Goal: Information Seeking & Learning: Understand process/instructions

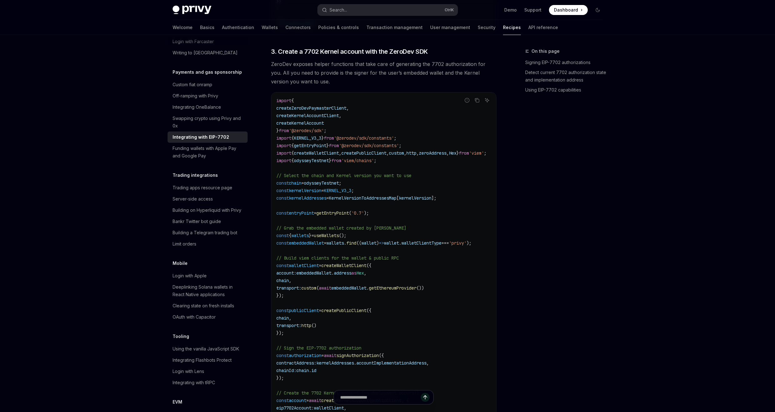
scroll to position [805, 0]
click at [463, 183] on code "import { createZeroDevPaymasterClient , createKernelAccountClient , createKerne…" at bounding box center [388, 267] width 225 height 345
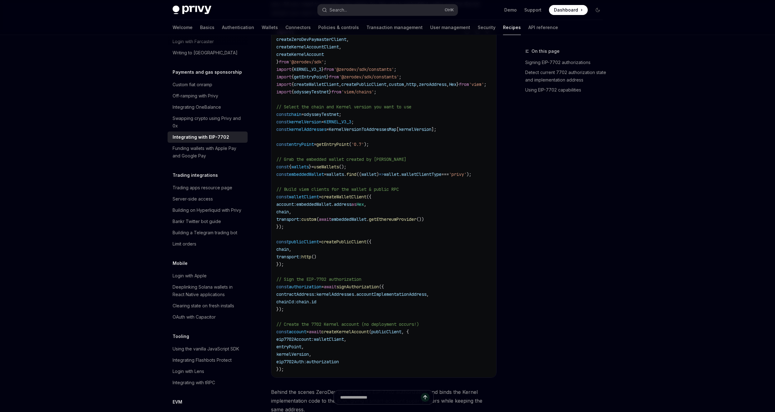
scroll to position [849, 0]
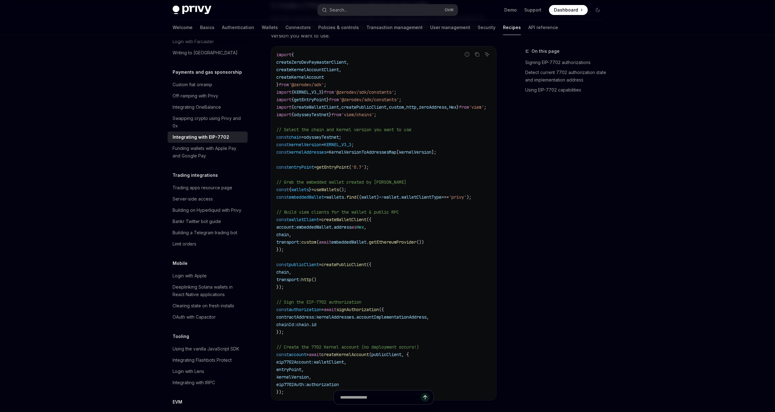
click at [307, 197] on span "embeddedWallet" at bounding box center [306, 197] width 35 height 6
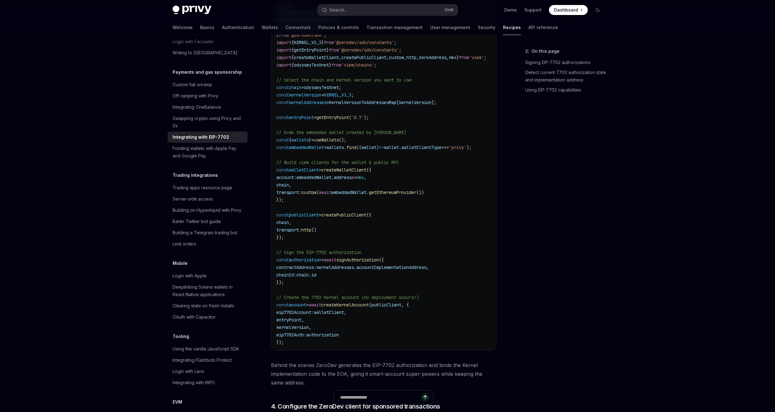
scroll to position [900, 0]
drag, startPoint x: 362, startPoint y: 297, endPoint x: 312, endPoint y: 296, distance: 50.0
click at [312, 296] on span "// Create the 7702 Kernel account (no deployment occurs!)" at bounding box center [347, 296] width 143 height 6
copy span "7702 Kernel account"
drag, startPoint x: 303, startPoint y: 205, endPoint x: 297, endPoint y: 203, distance: 5.7
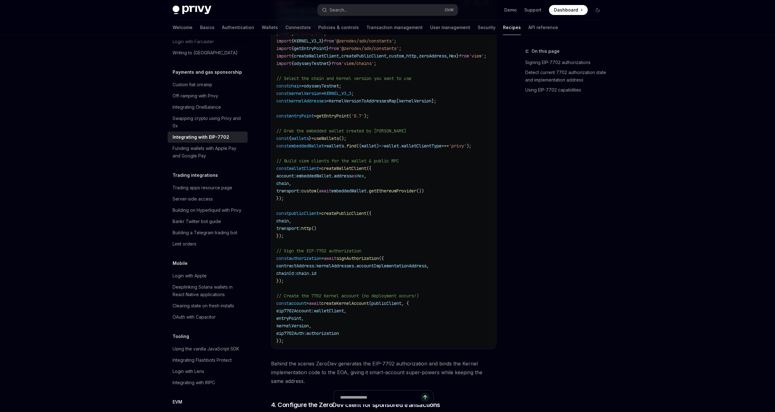
click at [297, 203] on code "import { createZeroDevPaymasterClient , createKernelAccountClient , createKerne…" at bounding box center [388, 172] width 225 height 345
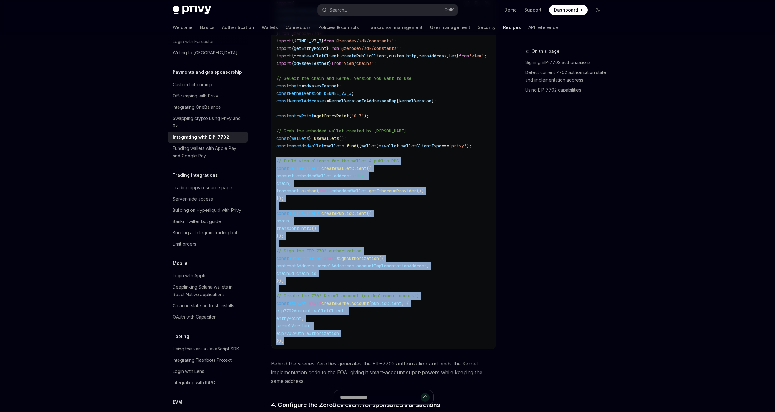
drag, startPoint x: 276, startPoint y: 161, endPoint x: 351, endPoint y: 344, distance: 198.4
click at [353, 343] on code "import { createZeroDevPaymasterClient , createKernelAccountClient , createKerne…" at bounding box center [388, 172] width 225 height 345
copy code "// Build viem clients for the wallet & public RPC const walletClient = createWa…"
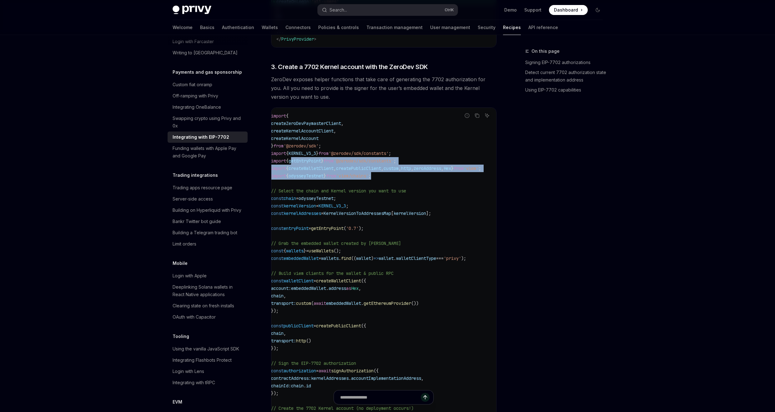
scroll to position [0, 0]
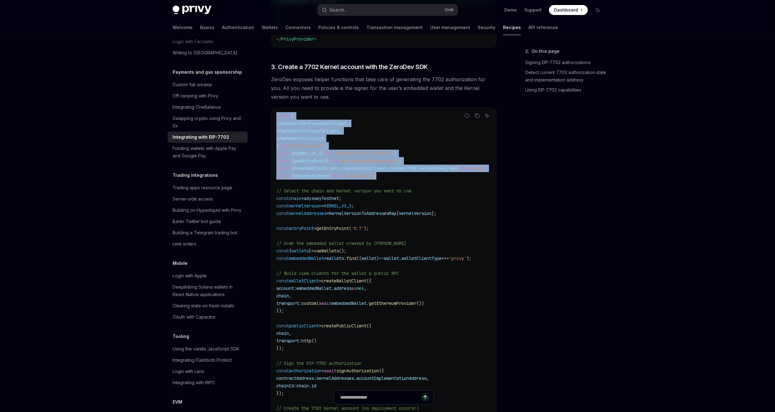
drag, startPoint x: 364, startPoint y: 179, endPoint x: 264, endPoint y: 112, distance: 120.7
click at [264, 112] on div "Payments and gas sponsorship Integrating with EIP-7702 OpenAI Open in ChatGPT O…" at bounding box center [325, 153] width 345 height 1786
copy code "import { createZeroDevPaymasterClient , createKernelAccountClient , createKerne…"
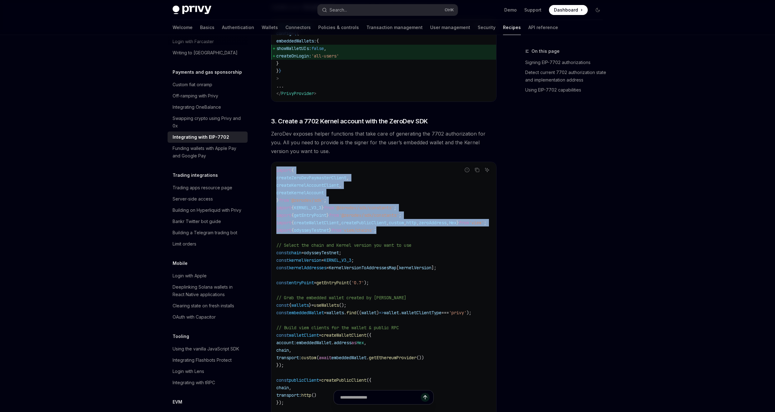
scroll to position [750, 0]
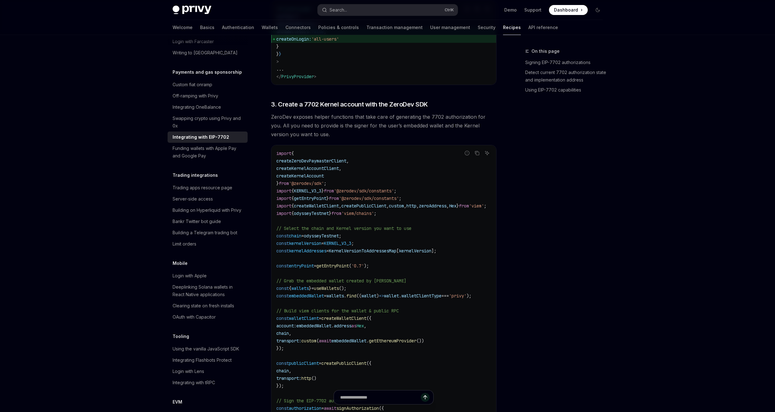
click at [390, 243] on code "import { createZeroDevPaymasterClient , createKernelAccountClient , createKerne…" at bounding box center [388, 322] width 225 height 345
drag, startPoint x: 355, startPoint y: 236, endPoint x: 320, endPoint y: 236, distance: 35.0
click at [320, 236] on code "import { createZeroDevPaymasterClient , createKernelAccountClient , createKerne…" at bounding box center [388, 322] width 225 height 345
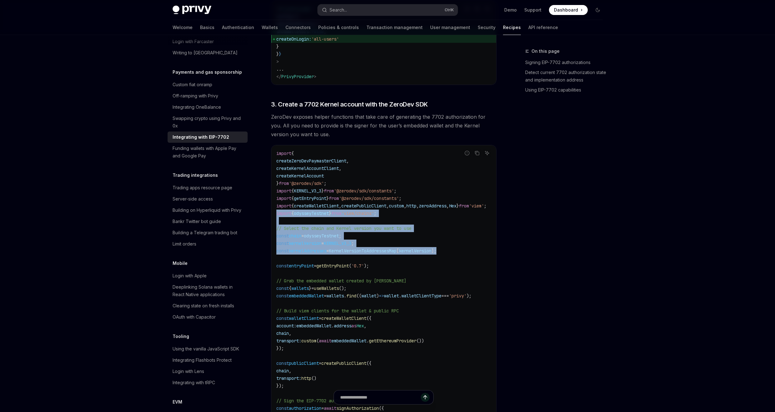
drag, startPoint x: 452, startPoint y: 253, endPoint x: 273, endPoint y: 212, distance: 182.7
click at [273, 212] on div "import { createZeroDevPaymasterClient , createKernelAccountClient , createKerne…" at bounding box center [383, 322] width 225 height 354
copy code "import { odysseyTestnet } from 'viem/chains' ; // Select the chain and Kernel v…"
click at [323, 229] on span "// Select the chain and Kernel version you want to use" at bounding box center [343, 229] width 135 height 6
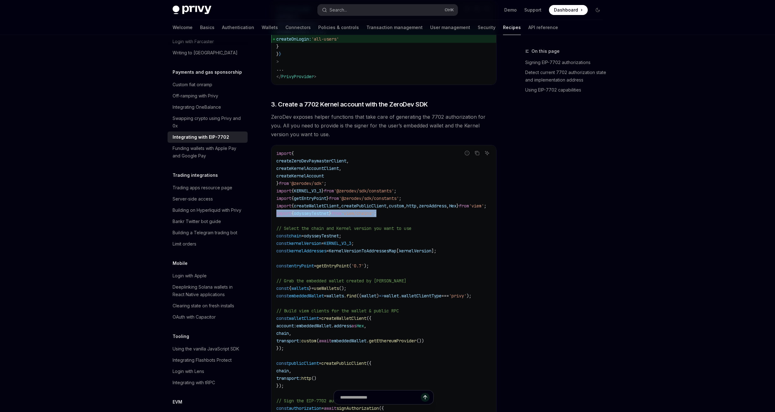
drag, startPoint x: 402, startPoint y: 212, endPoint x: 263, endPoint y: 215, distance: 139.1
click at [263, 215] on div "Payments and gas sponsorship Integrating with EIP-7702 OpenAI Open in ChatGPT O…" at bounding box center [325, 190] width 345 height 1786
copy span "import { odysseyTestnet } from 'viem/chains' ;"
click at [337, 257] on code "import { createZeroDevPaymasterClient , createKernelAccountClient , createKerne…" at bounding box center [388, 322] width 225 height 345
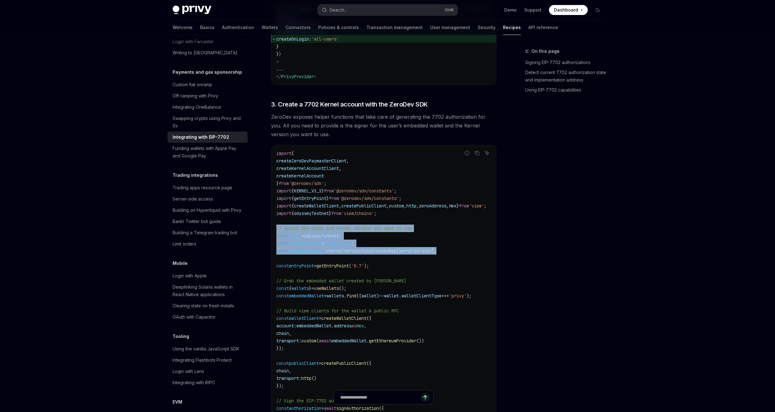
drag, startPoint x: 445, startPoint y: 252, endPoint x: 272, endPoint y: 228, distance: 174.9
click at [272, 228] on div "import { createZeroDevPaymasterClient , createKernelAccountClient , createKerne…" at bounding box center [383, 322] width 225 height 354
copy code "// Select the chain and Kernel version you want to use const chain = odysseyTes…"
click at [386, 245] on code "import { createZeroDevPaymasterClient , createKernelAccountClient , createKerne…" at bounding box center [388, 322] width 225 height 345
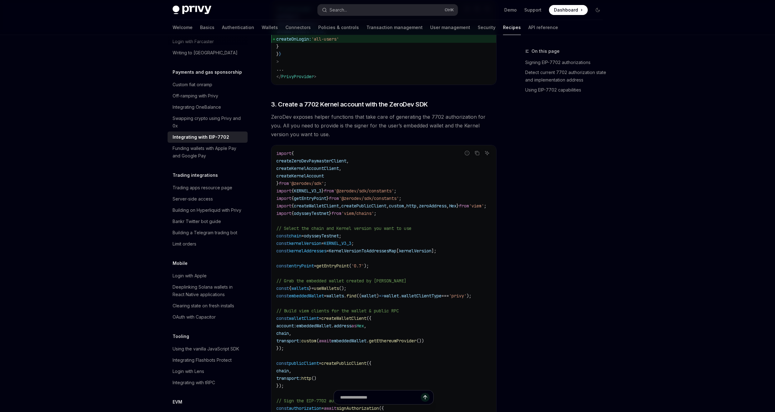
click at [384, 251] on span "KernelVersionToAddressesMap" at bounding box center [363, 251] width 68 height 6
click at [384, 252] on span "KernelVersionToAddressesMap" at bounding box center [363, 251] width 68 height 6
click at [373, 251] on span "KernelVersionToAddressesMap" at bounding box center [363, 251] width 68 height 6
click at [379, 251] on span "KernelVersionToAddressesMap" at bounding box center [363, 251] width 68 height 6
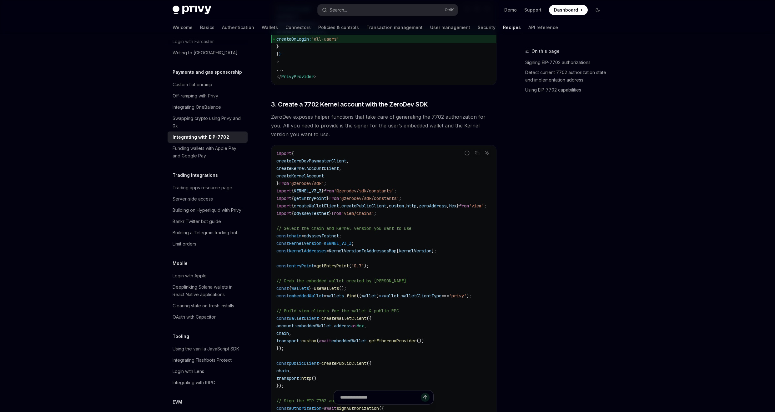
click at [379, 251] on span "KernelVersionToAddressesMap" at bounding box center [363, 251] width 68 height 6
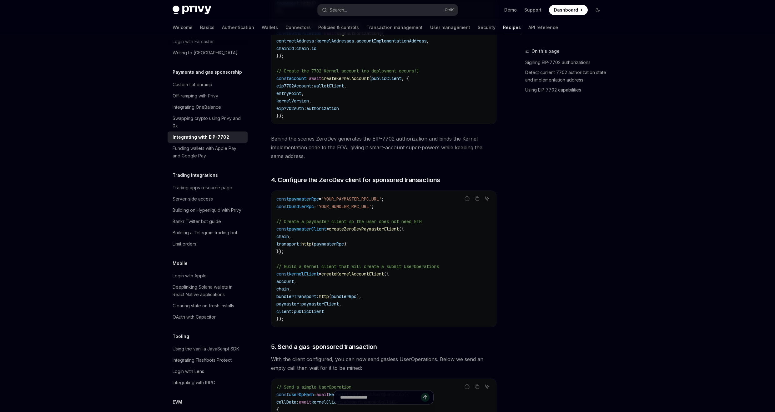
scroll to position [1050, 0]
